Goal: Information Seeking & Learning: Learn about a topic

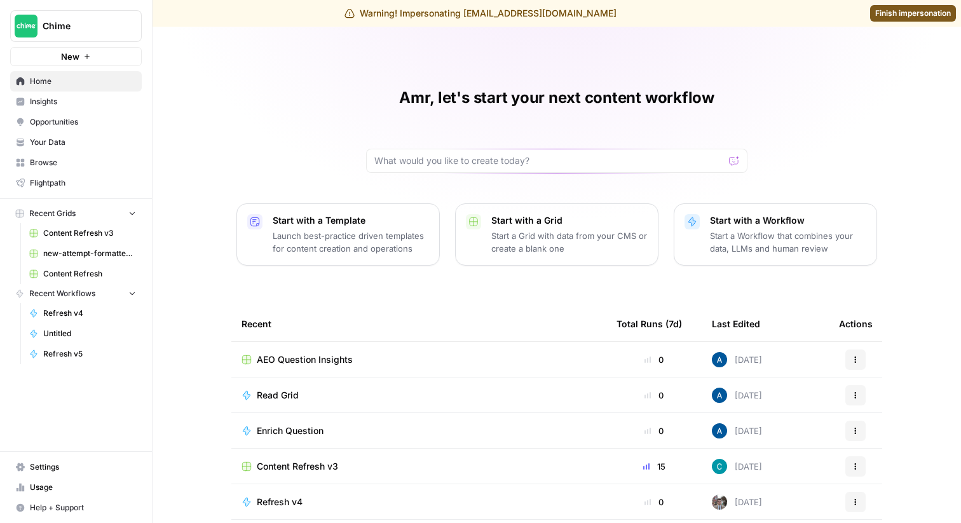
click at [90, 96] on span "Insights" at bounding box center [83, 101] width 106 height 11
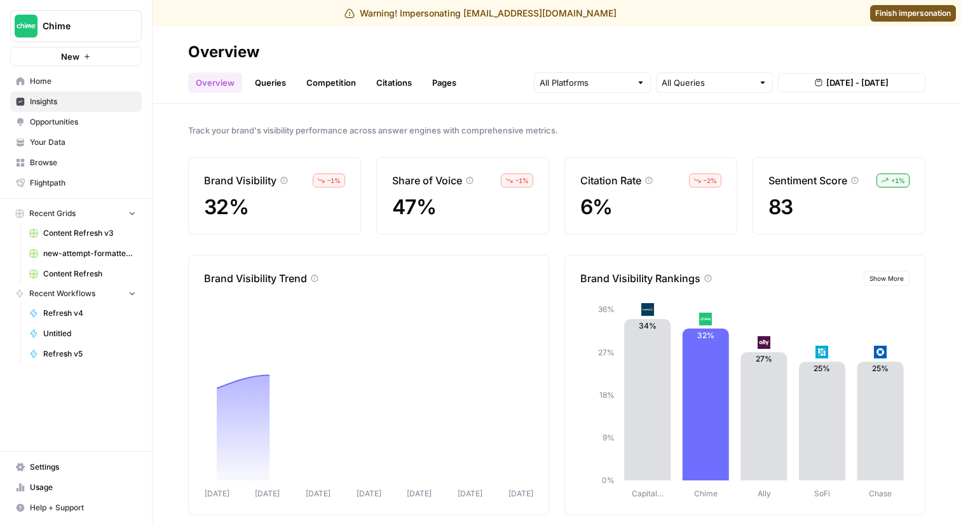
scroll to position [13, 0]
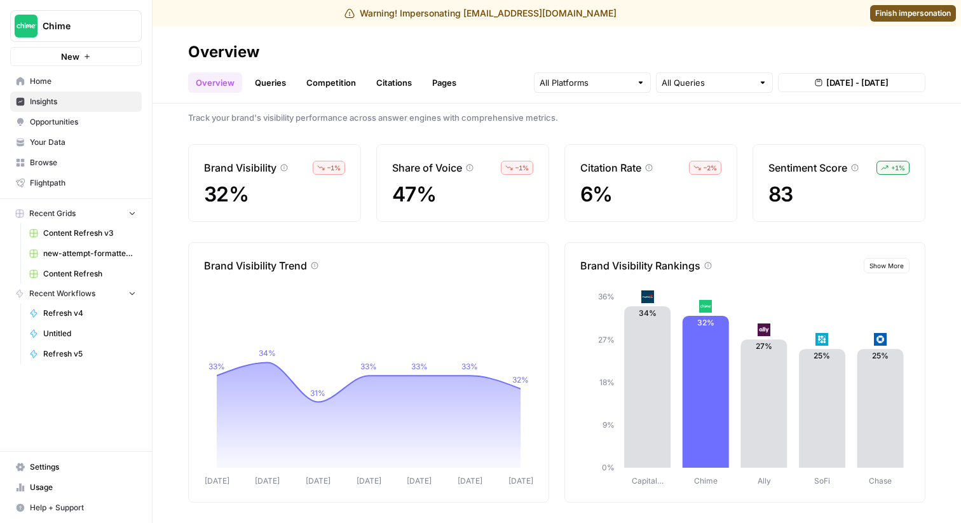
click at [889, 83] on span "Aug 25, 2025 - Aug 31, 2025" at bounding box center [857, 82] width 62 height 13
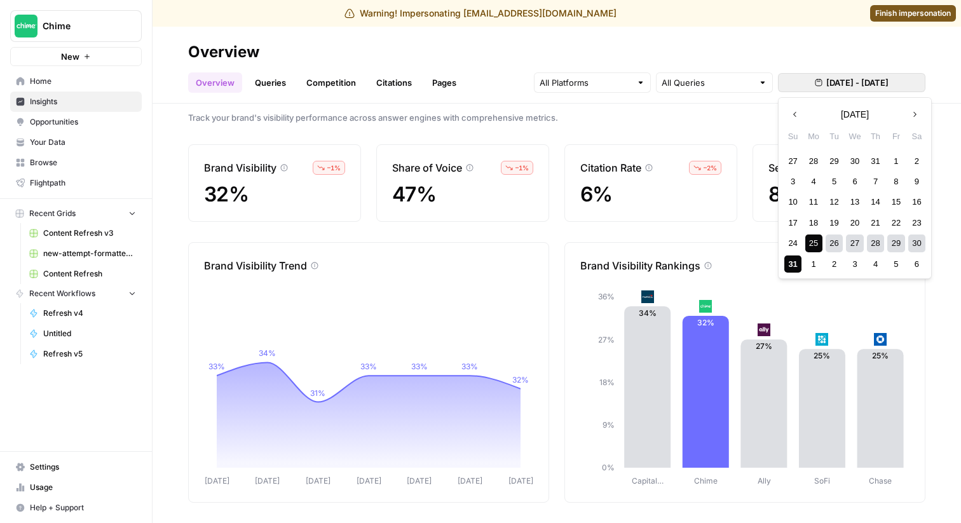
click at [811, 245] on div "25" at bounding box center [813, 243] width 17 height 17
click at [918, 241] on div "30" at bounding box center [916, 243] width 17 height 17
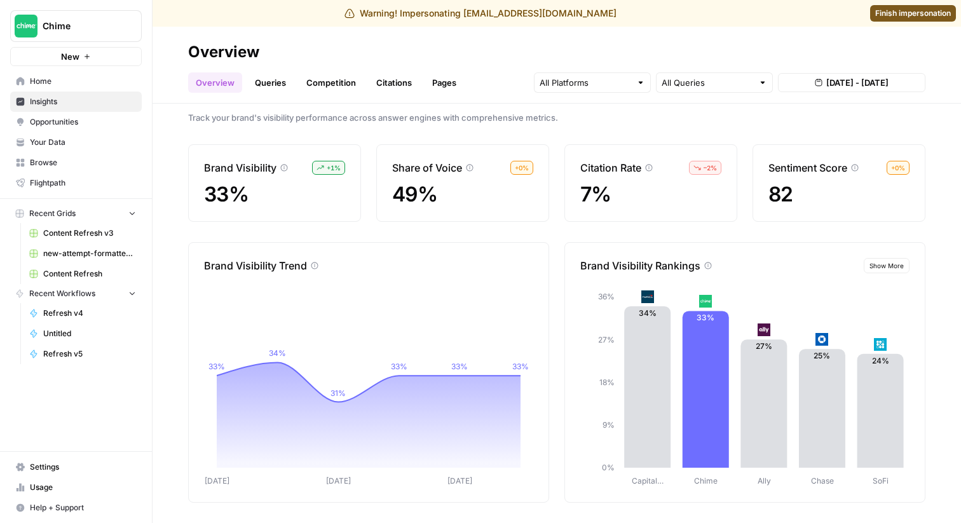
click at [273, 85] on link "Queries" at bounding box center [270, 82] width 46 height 20
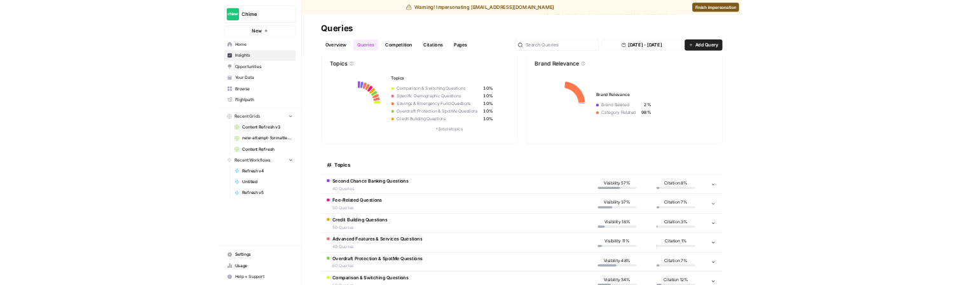
scroll to position [65, 0]
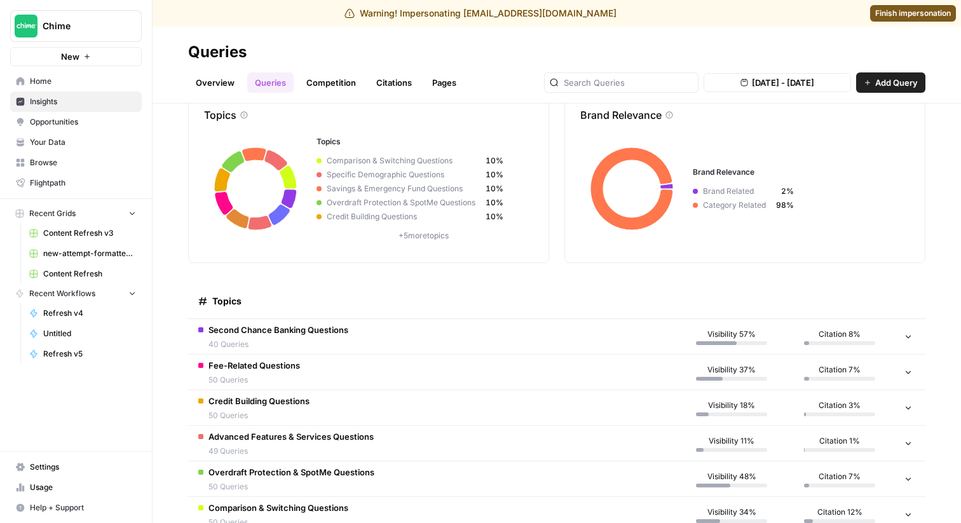
click at [299, 369] on span "Fee-Related Questions" at bounding box center [254, 365] width 92 height 13
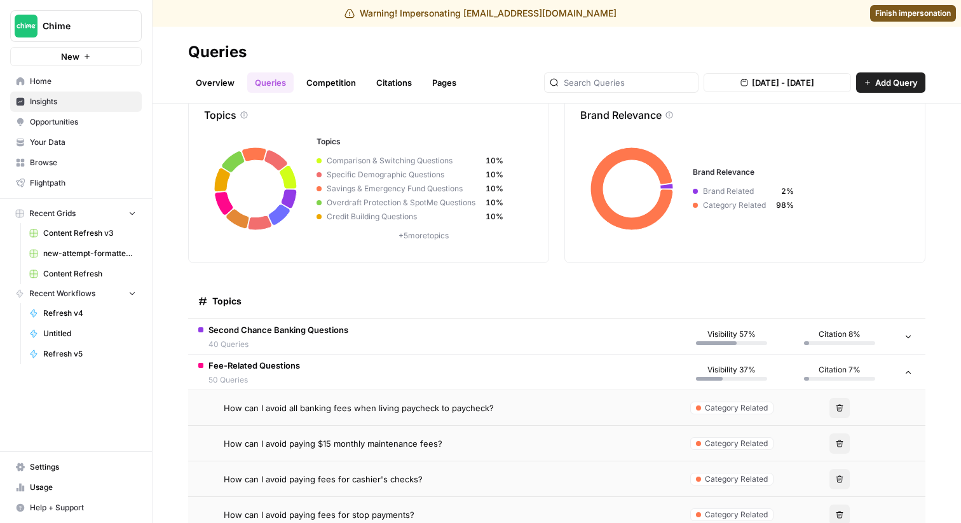
click at [299, 369] on span "Fee-Related Questions" at bounding box center [254, 365] width 92 height 13
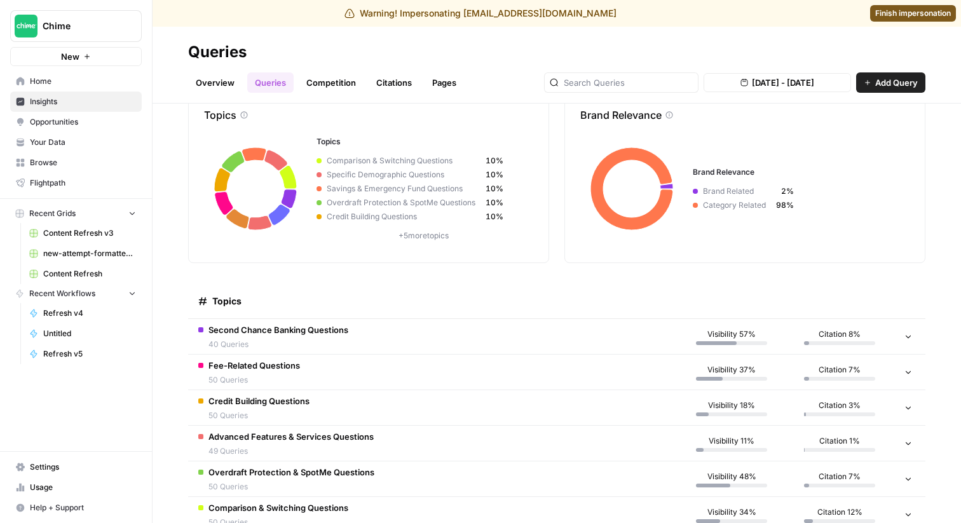
click at [350, 83] on link "Competition" at bounding box center [331, 82] width 65 height 20
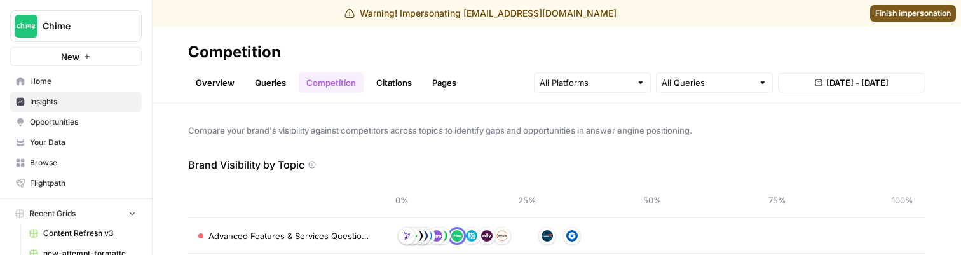
click at [280, 88] on link "Queries" at bounding box center [270, 82] width 46 height 20
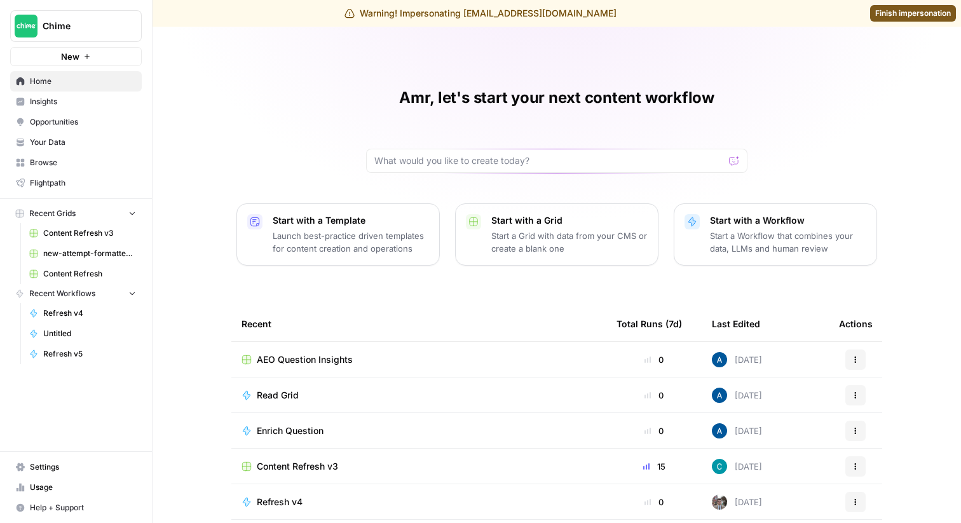
click at [71, 105] on span "Insights" at bounding box center [83, 101] width 106 height 11
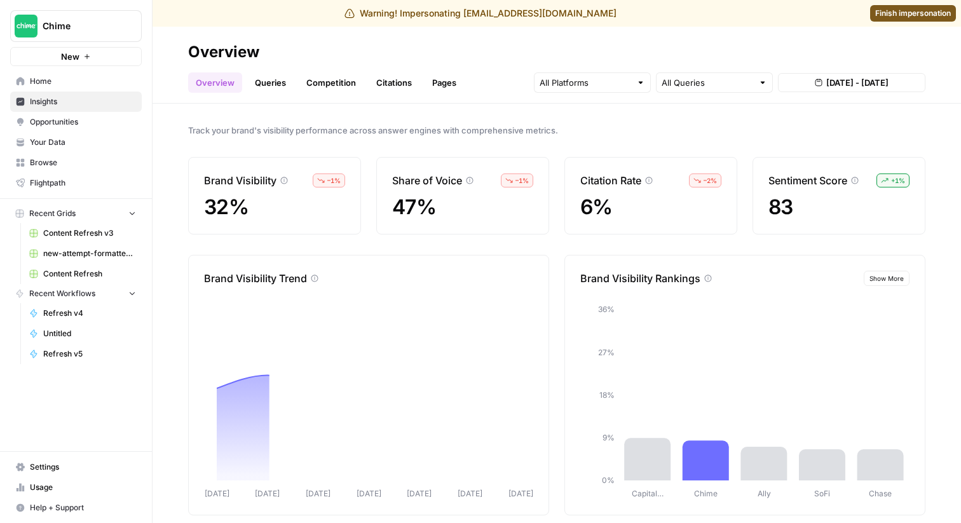
click at [278, 77] on link "Queries" at bounding box center [270, 82] width 46 height 20
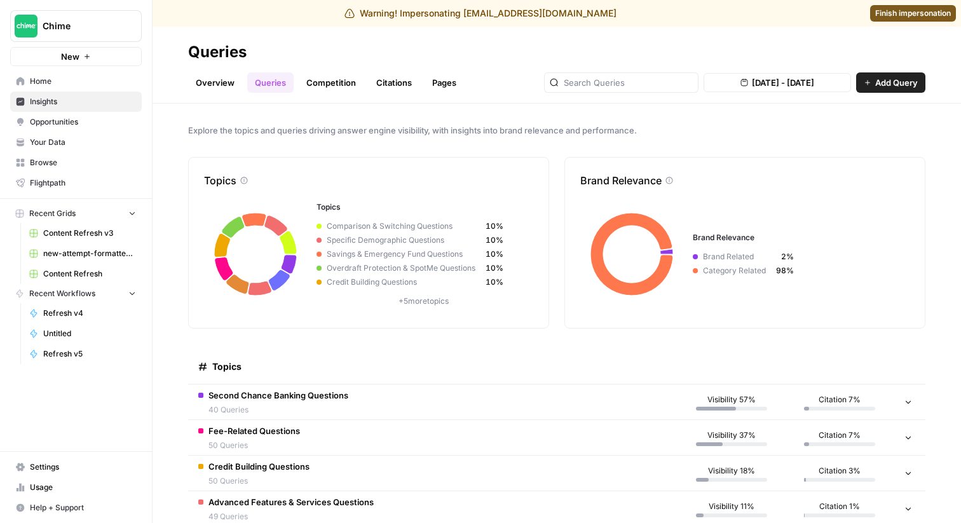
click at [346, 79] on link "Competition" at bounding box center [331, 82] width 65 height 20
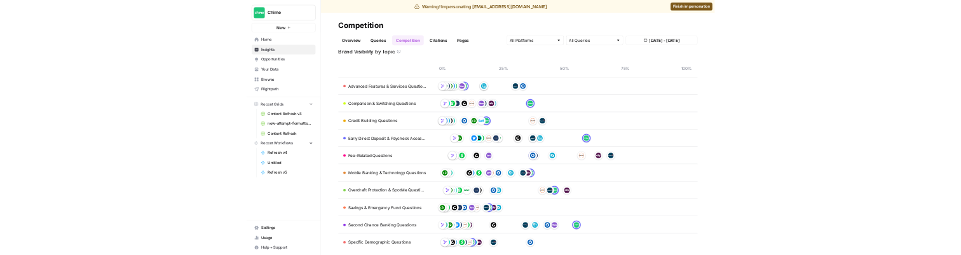
scroll to position [60, 0]
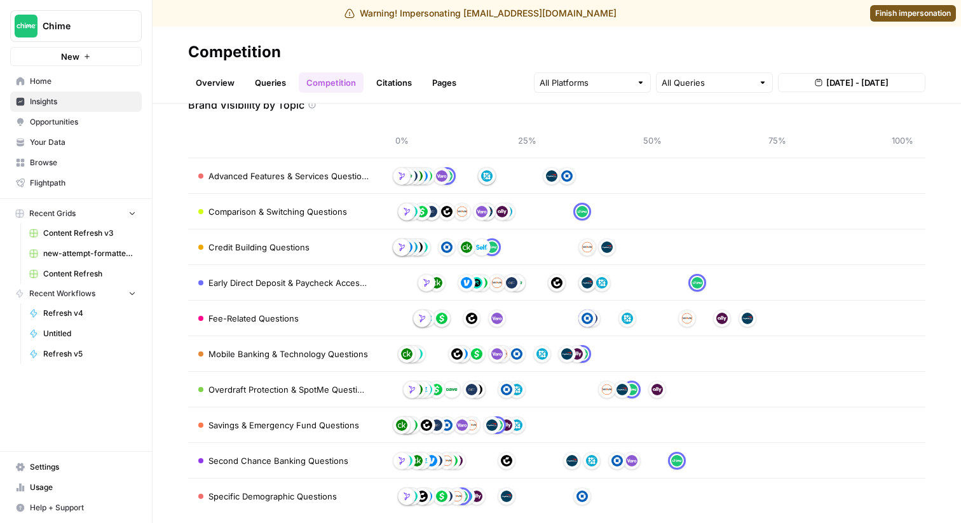
click at [271, 86] on link "Queries" at bounding box center [270, 82] width 46 height 20
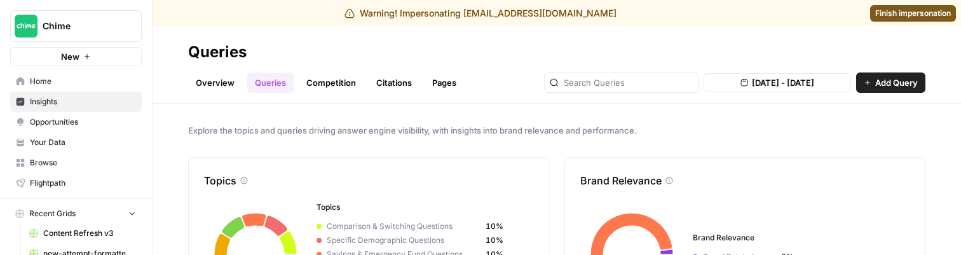
click at [320, 76] on link "Competition" at bounding box center [331, 82] width 65 height 20
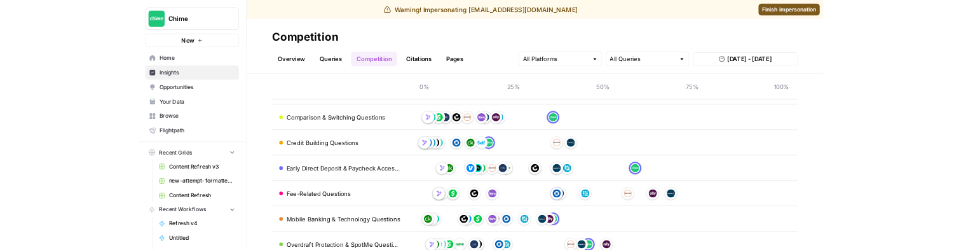
scroll to position [116, 0]
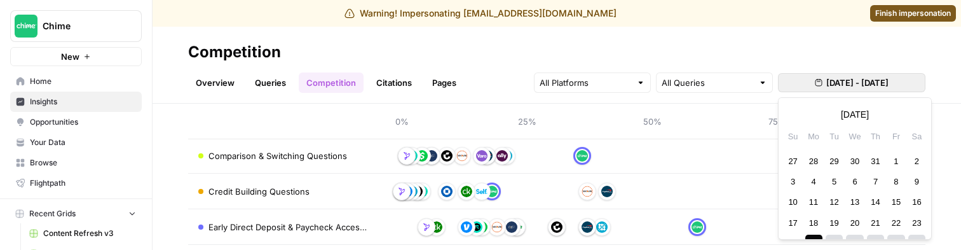
click at [868, 78] on span "Aug 25, 2025 - Aug 31, 2025" at bounding box center [857, 82] width 62 height 13
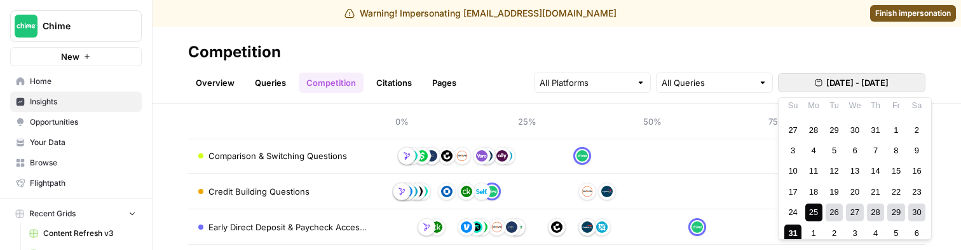
scroll to position [39, 0]
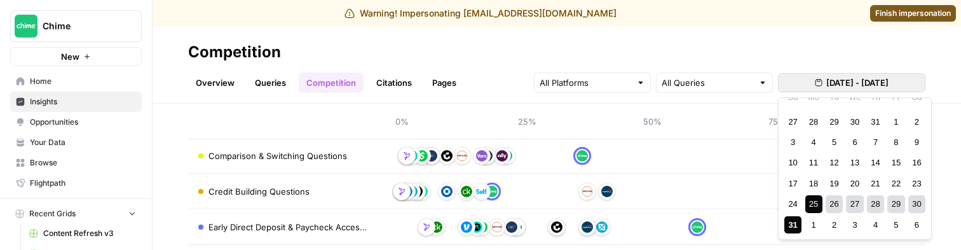
click at [812, 204] on div "25" at bounding box center [813, 203] width 17 height 17
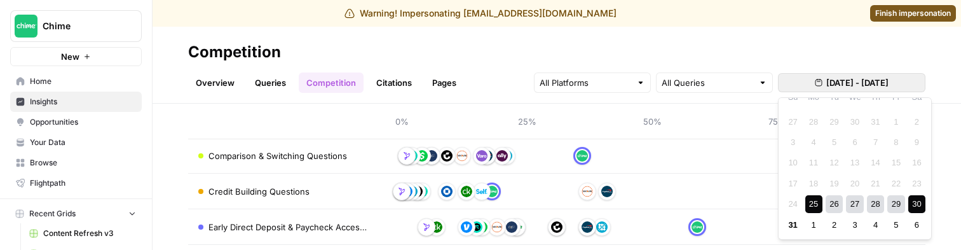
click at [917, 208] on div "30" at bounding box center [916, 203] width 17 height 17
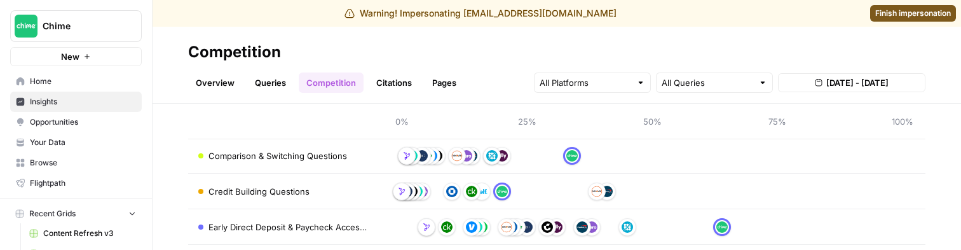
click at [269, 81] on link "Queries" at bounding box center [270, 82] width 46 height 20
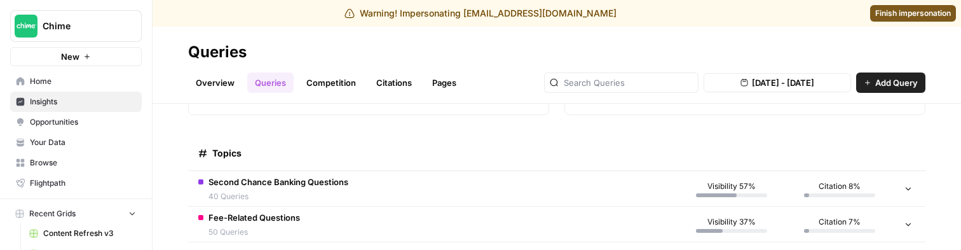
scroll to position [220, 0]
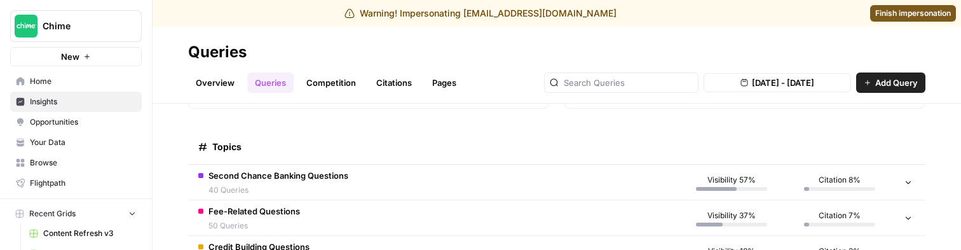
click at [333, 79] on link "Competition" at bounding box center [331, 82] width 65 height 20
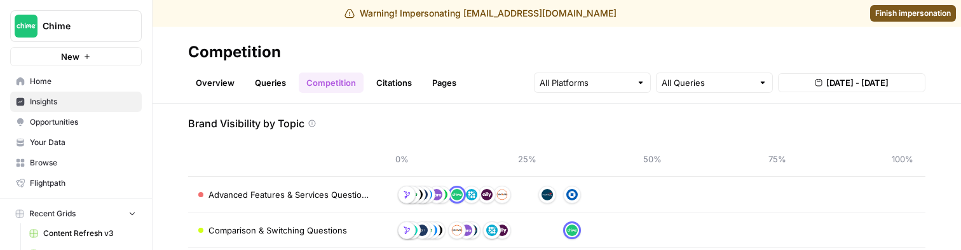
scroll to position [60, 0]
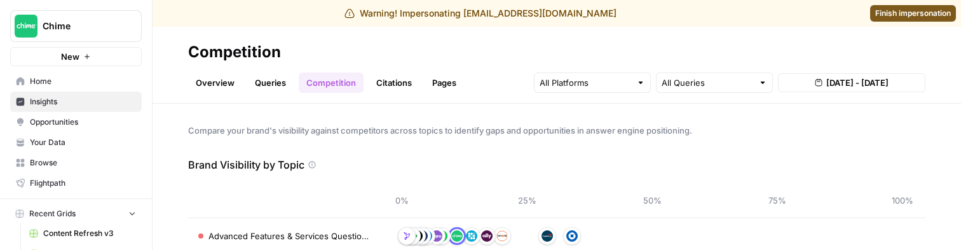
click at [267, 79] on link "Queries" at bounding box center [270, 82] width 46 height 20
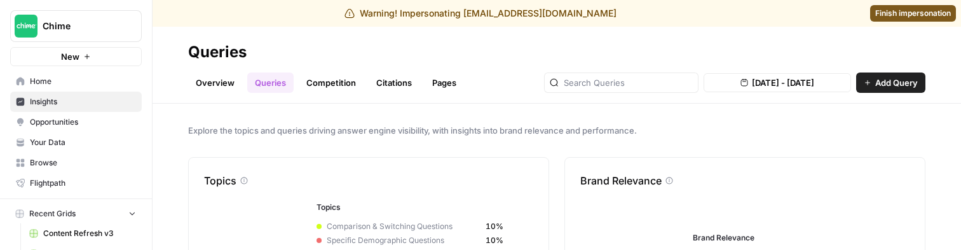
click at [323, 83] on link "Competition" at bounding box center [331, 82] width 65 height 20
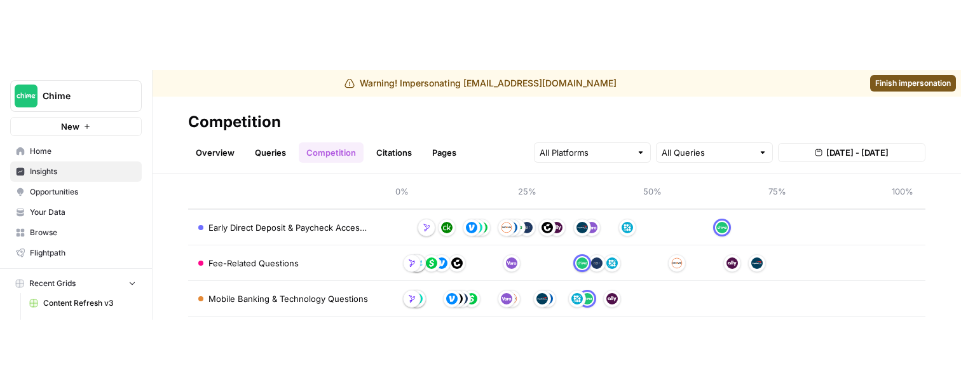
scroll to position [188, 0]
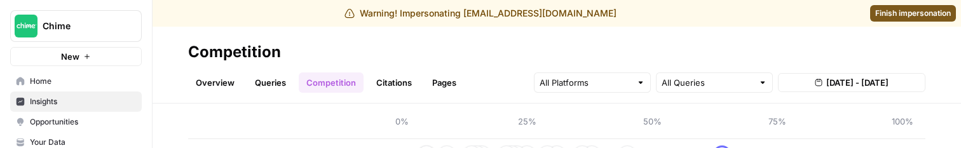
click at [831, 90] on button "[DATE] - [DATE]" at bounding box center [851, 82] width 147 height 19
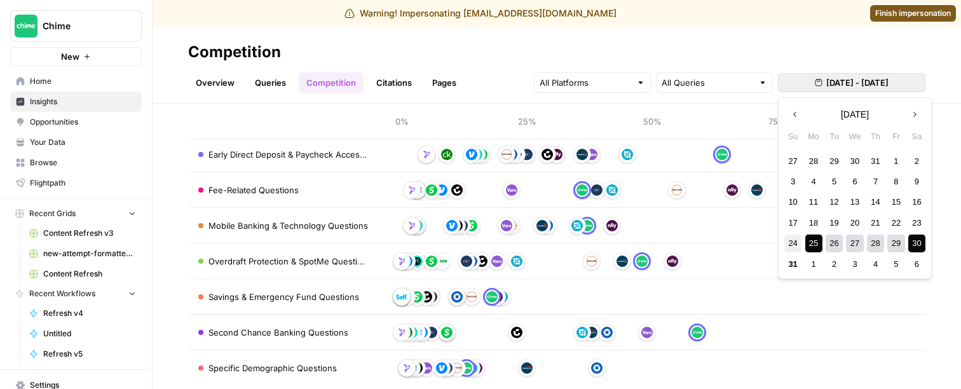
click at [791, 240] on div "24" at bounding box center [792, 243] width 17 height 17
click at [912, 247] on div "30" at bounding box center [916, 243] width 17 height 17
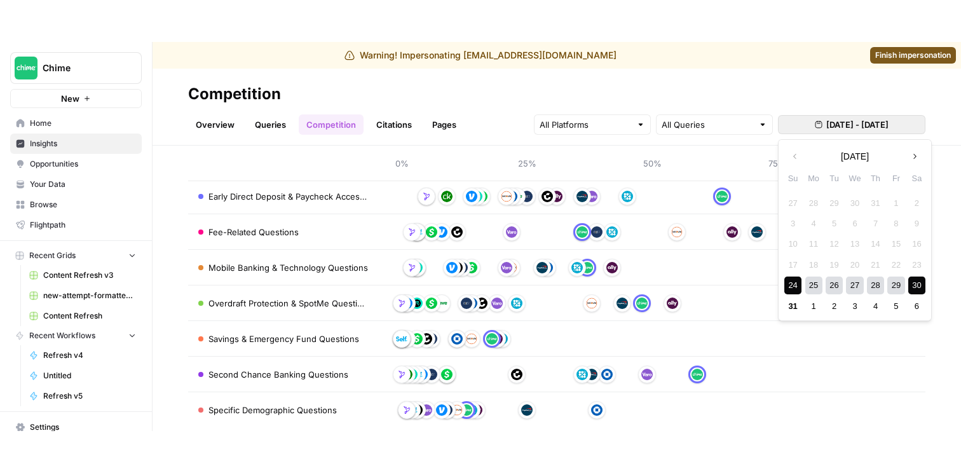
scroll to position [7, 0]
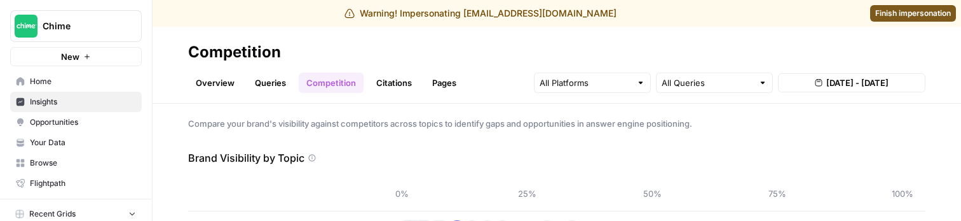
click at [274, 76] on link "Queries" at bounding box center [270, 82] width 46 height 20
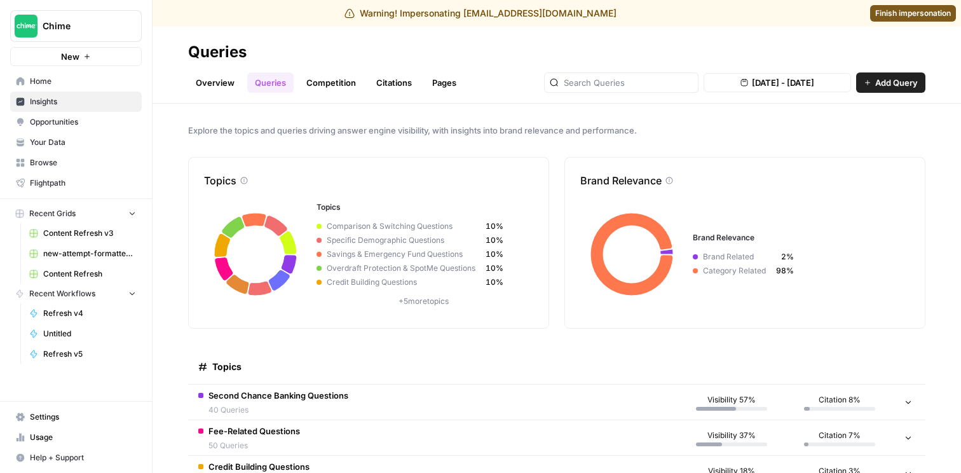
scroll to position [18, 0]
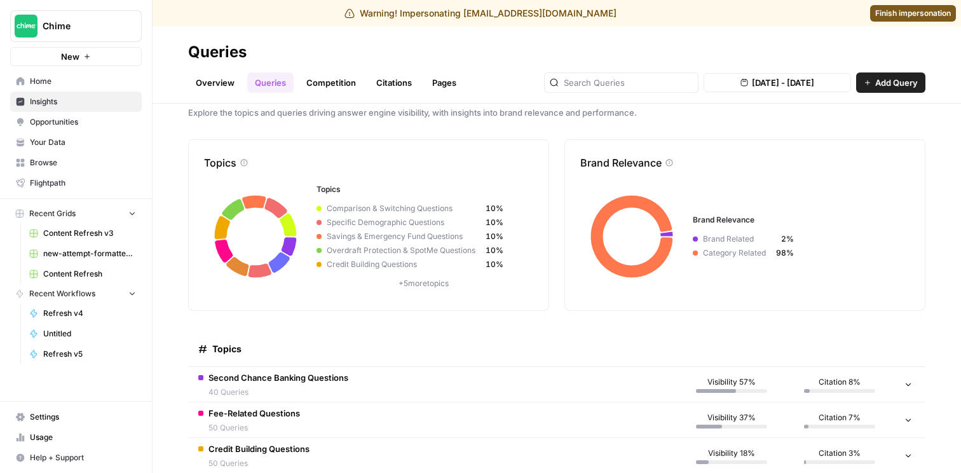
click at [344, 85] on link "Competition" at bounding box center [331, 82] width 65 height 20
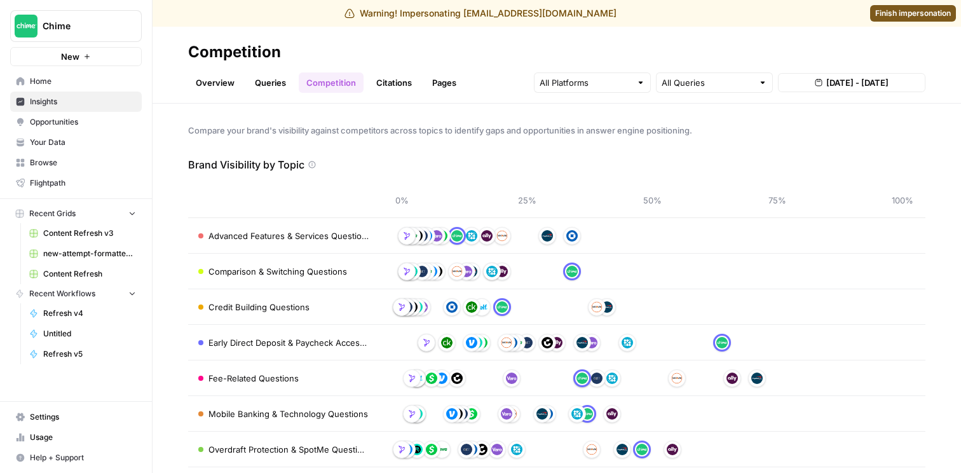
click at [386, 79] on link "Citations" at bounding box center [394, 82] width 51 height 20
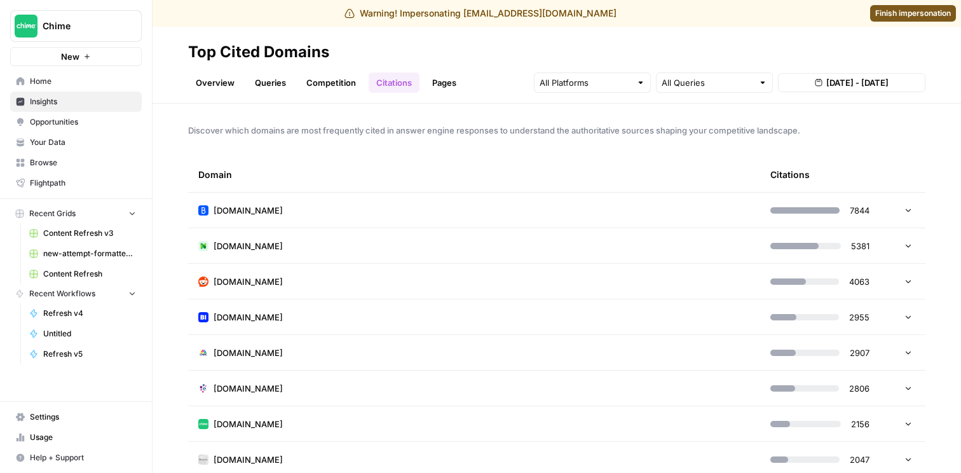
click at [297, 140] on div "Discover which domains are most frequently cited in answer engine responses to …" at bounding box center [557, 288] width 808 height 369
click at [275, 127] on span "Discover which domains are most frequently cited in answer engine responses to …" at bounding box center [556, 130] width 737 height 13
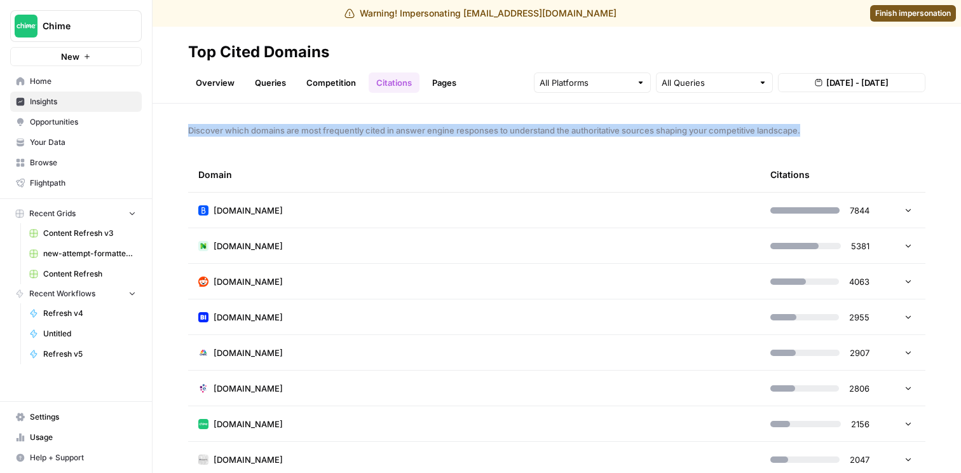
click at [233, 130] on span "Discover which domains are most frequently cited in answer engine responses to …" at bounding box center [556, 130] width 737 height 13
